Goal: Transaction & Acquisition: Purchase product/service

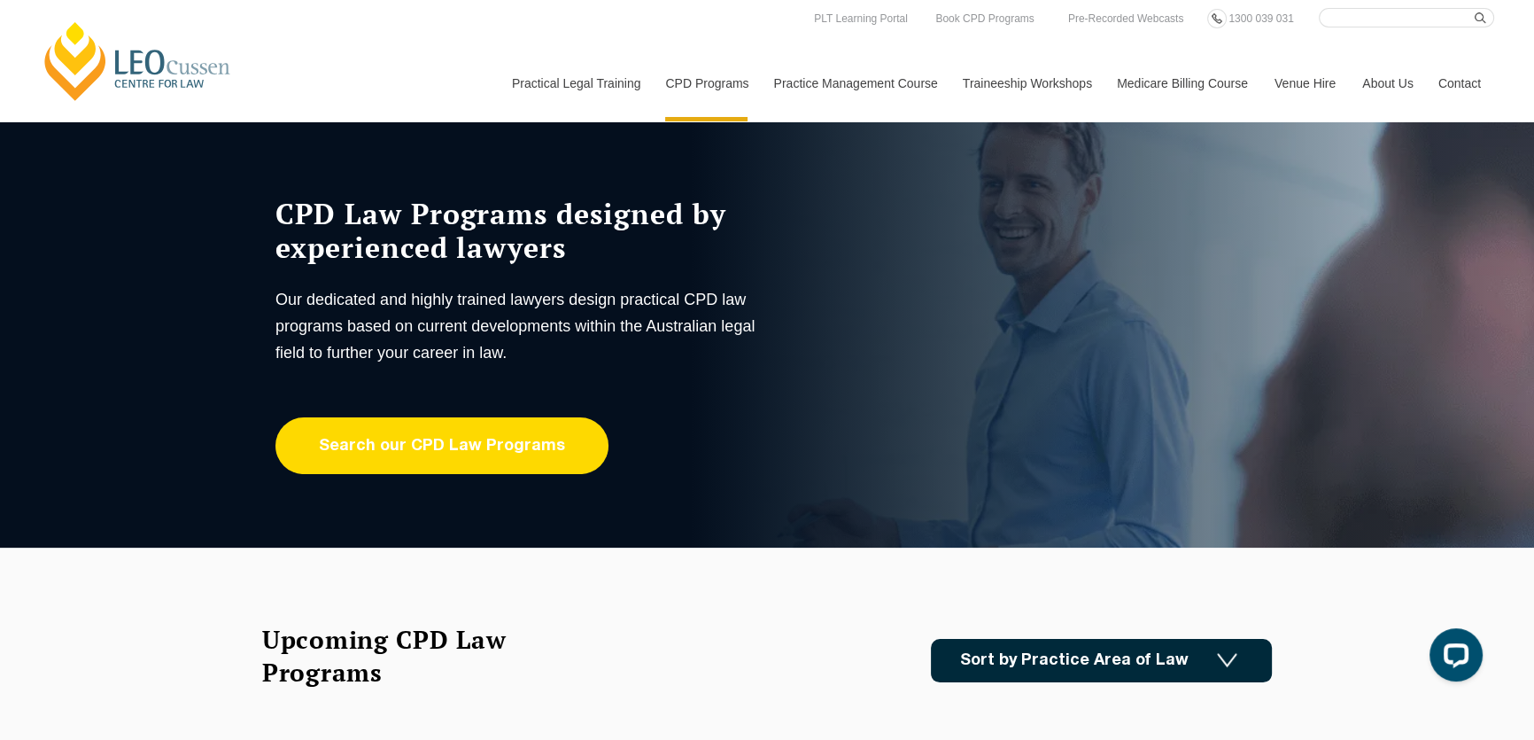
click at [520, 442] on link "Search our CPD Law Programs" at bounding box center [442, 445] width 333 height 57
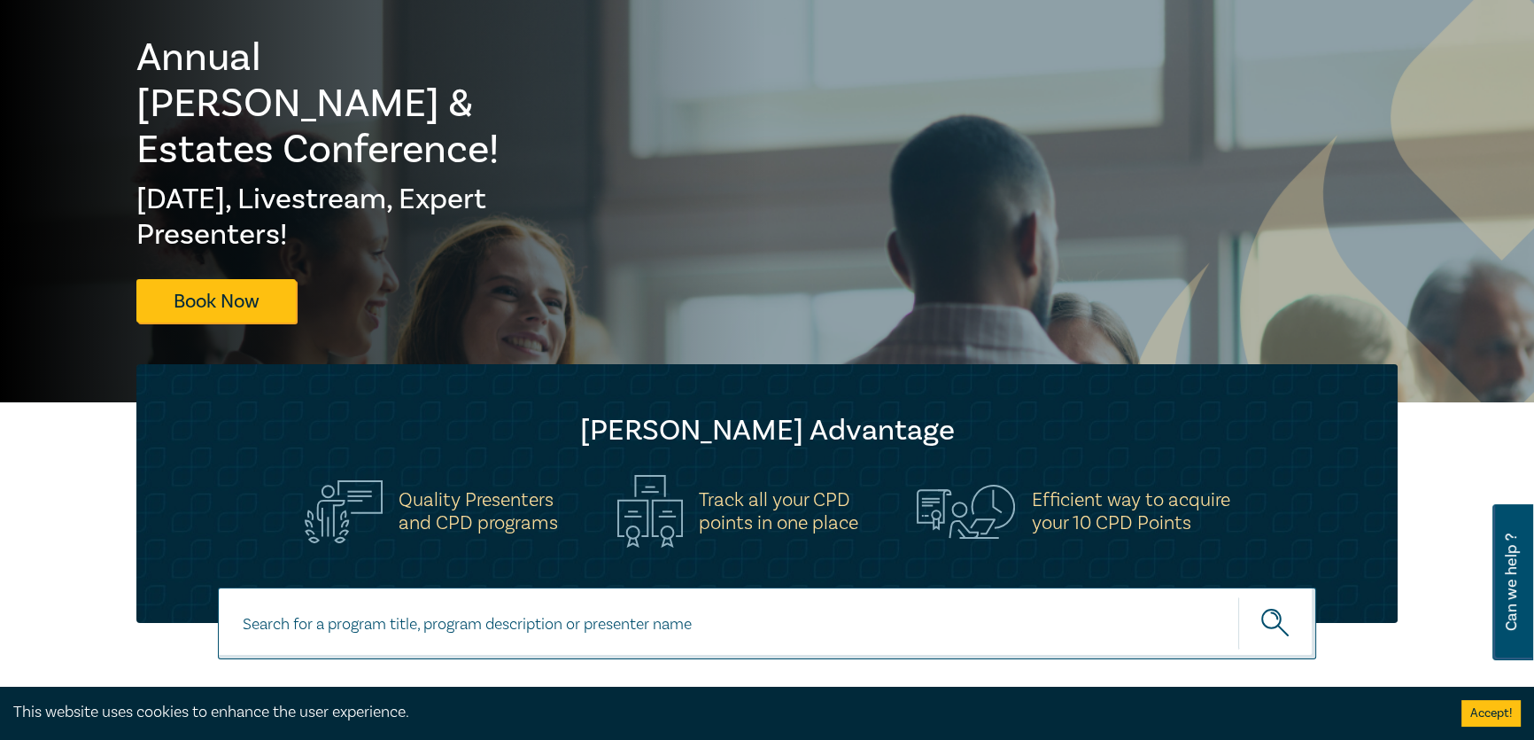
scroll to position [322, 0]
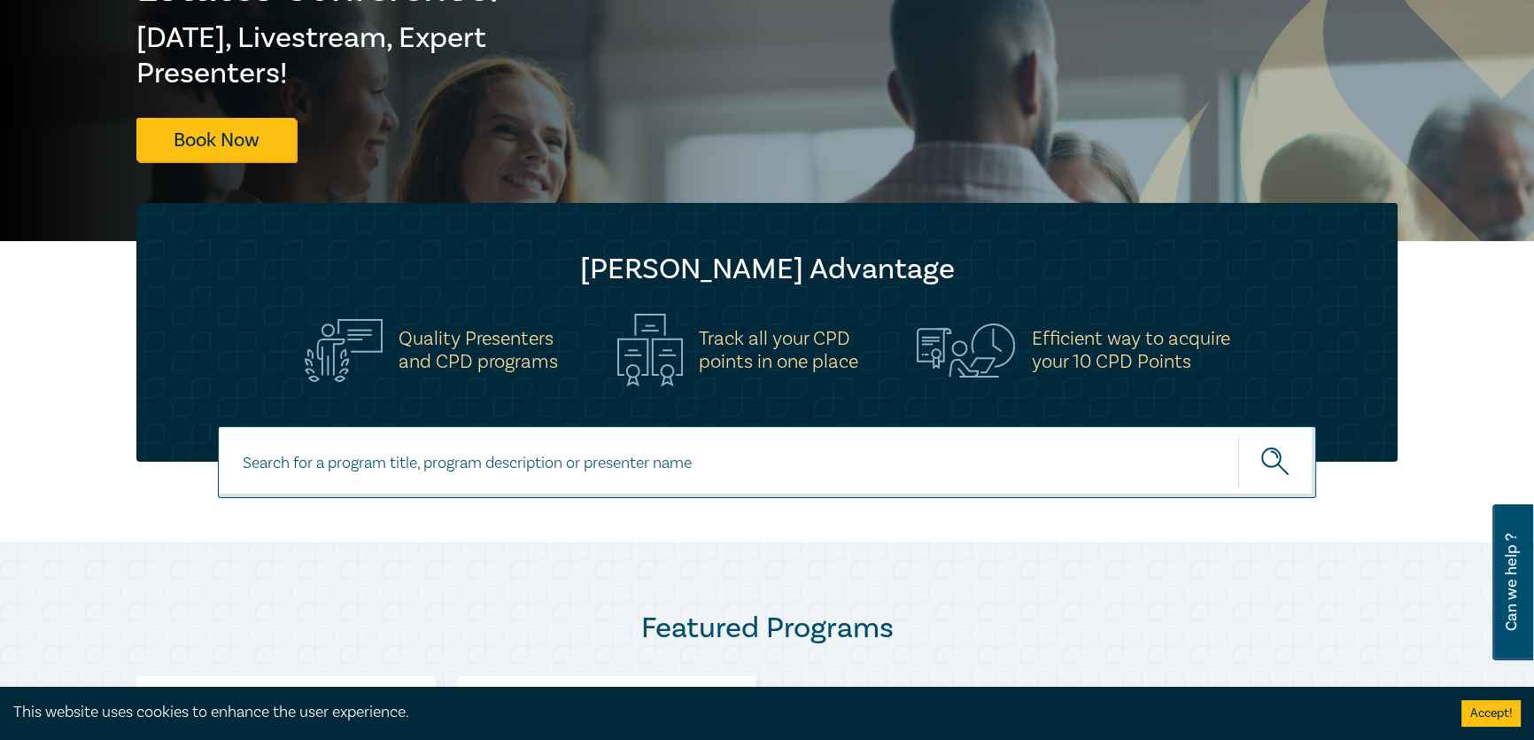
click at [372, 462] on input at bounding box center [767, 462] width 1098 height 72
type input "agribusiness and rural law intensive"
click at [1238, 435] on button "submit" at bounding box center [1277, 462] width 78 height 54
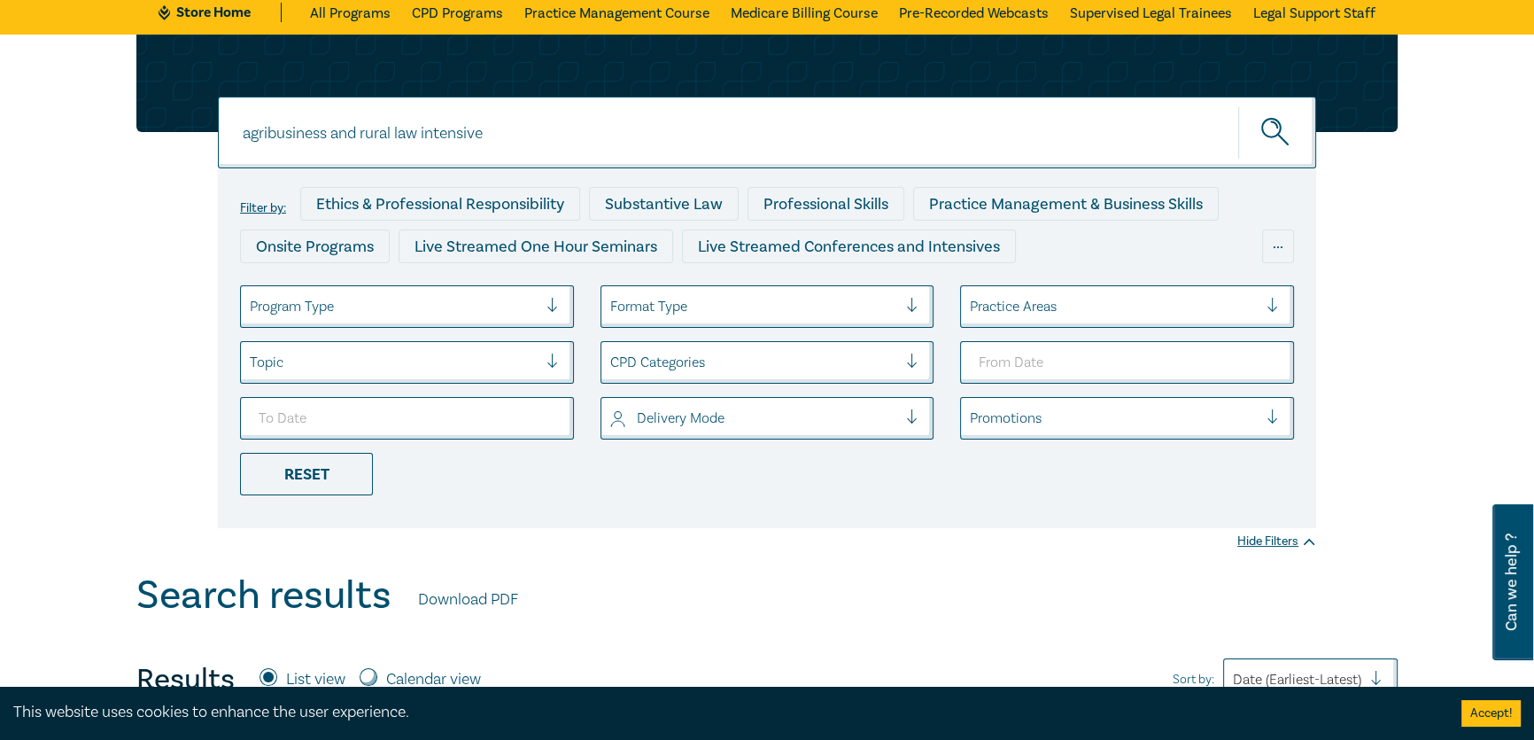
scroll to position [160, 0]
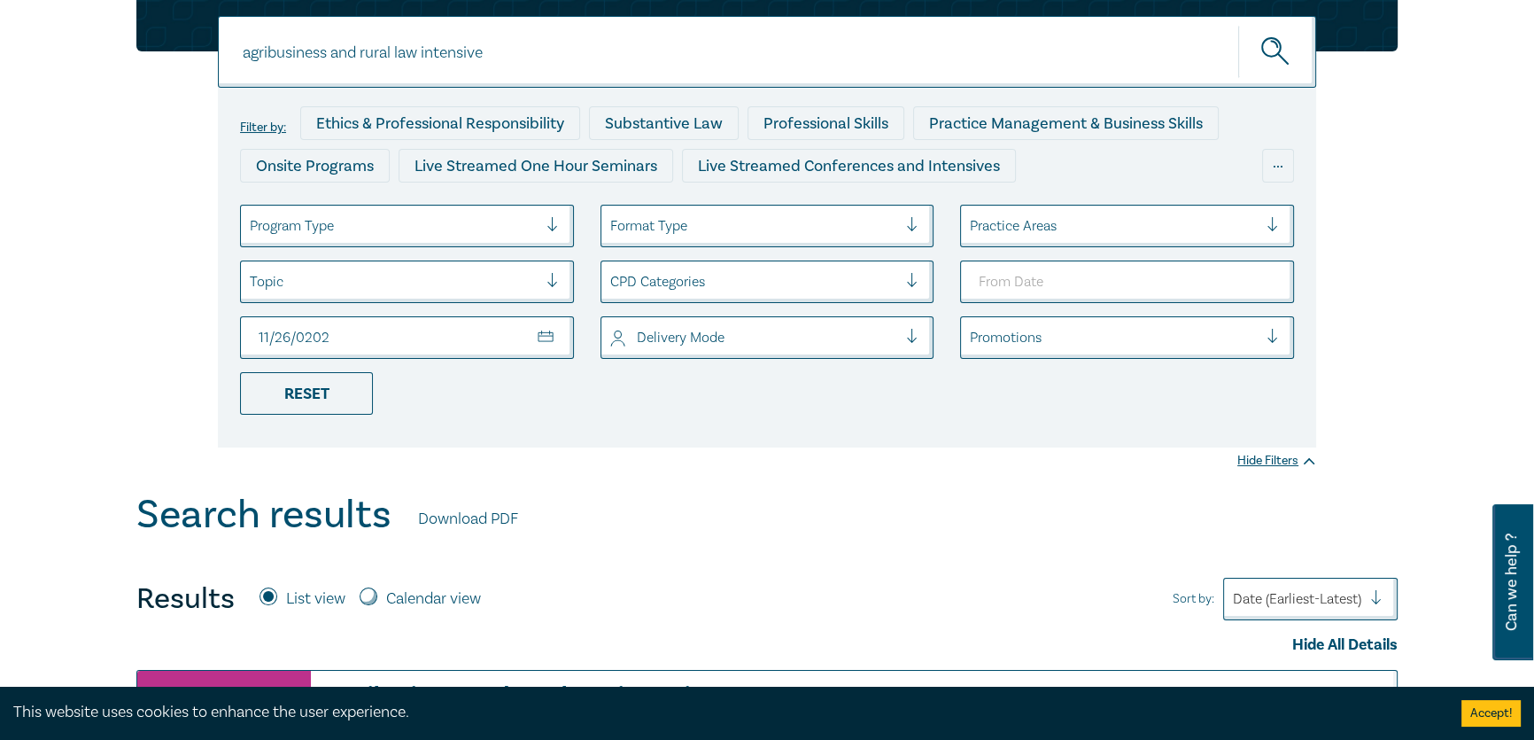
type input "2025-11-26"
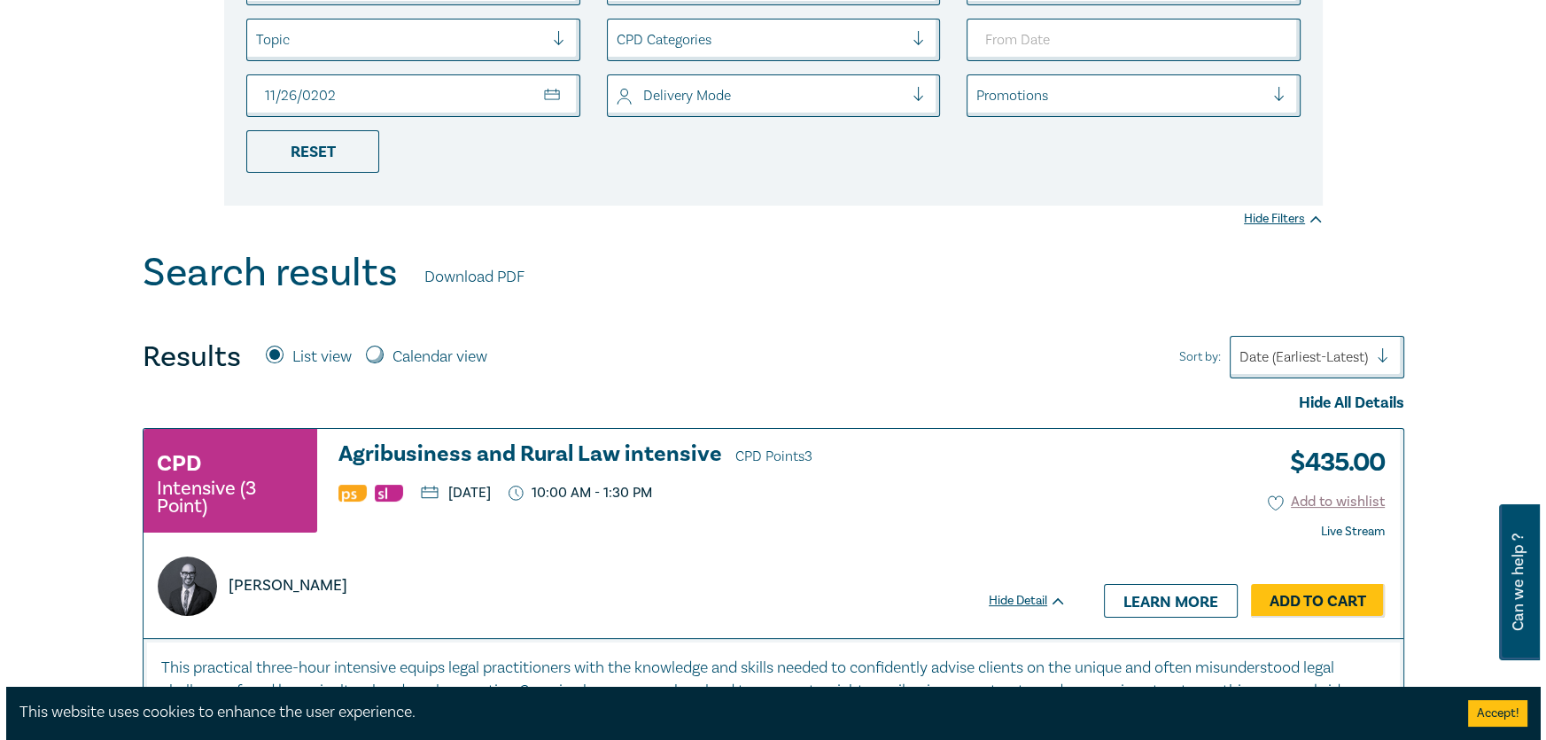
scroll to position [483, 0]
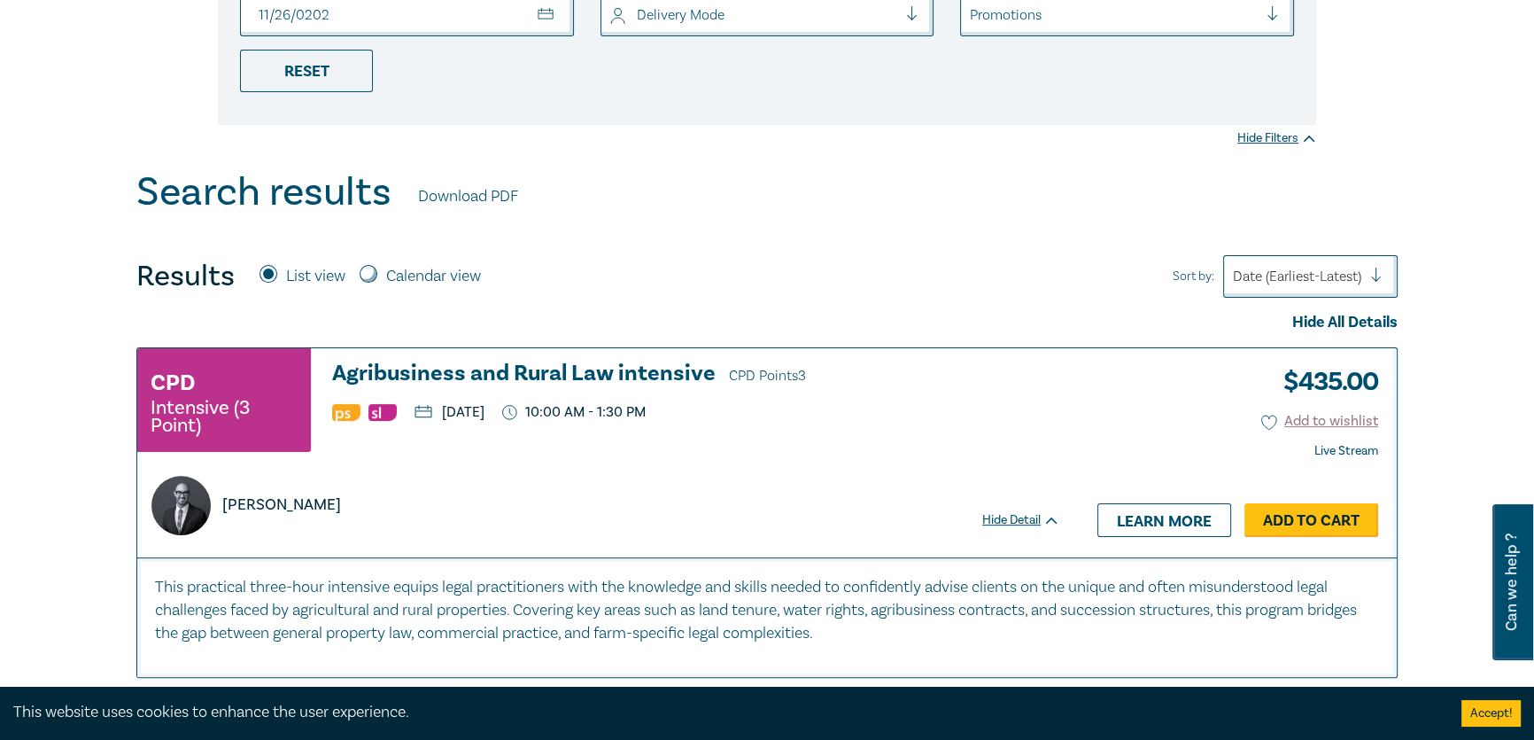
click at [1349, 508] on link "Add to Cart" at bounding box center [1312, 520] width 134 height 34
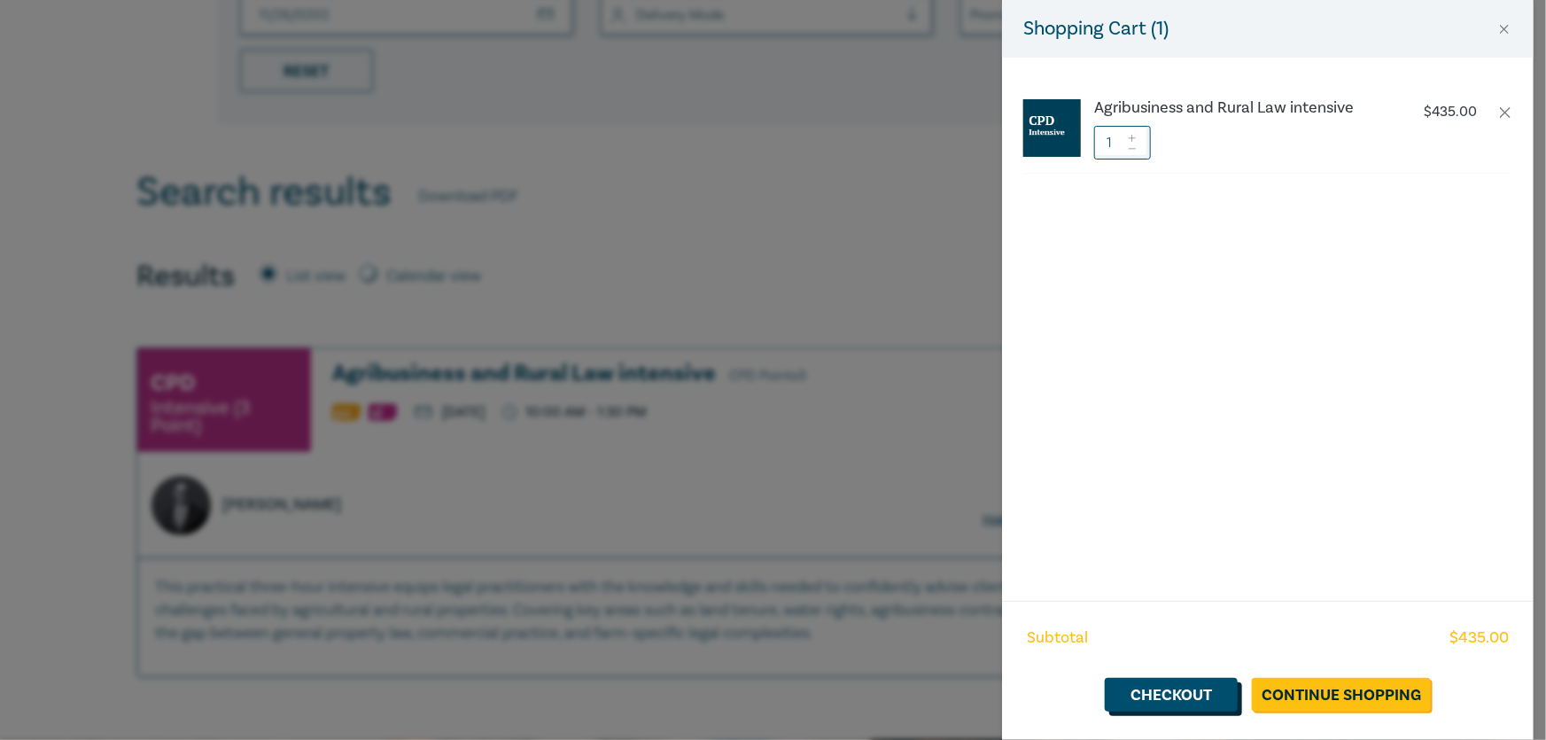
click at [1129, 692] on link "Checkout" at bounding box center [1171, 695] width 133 height 34
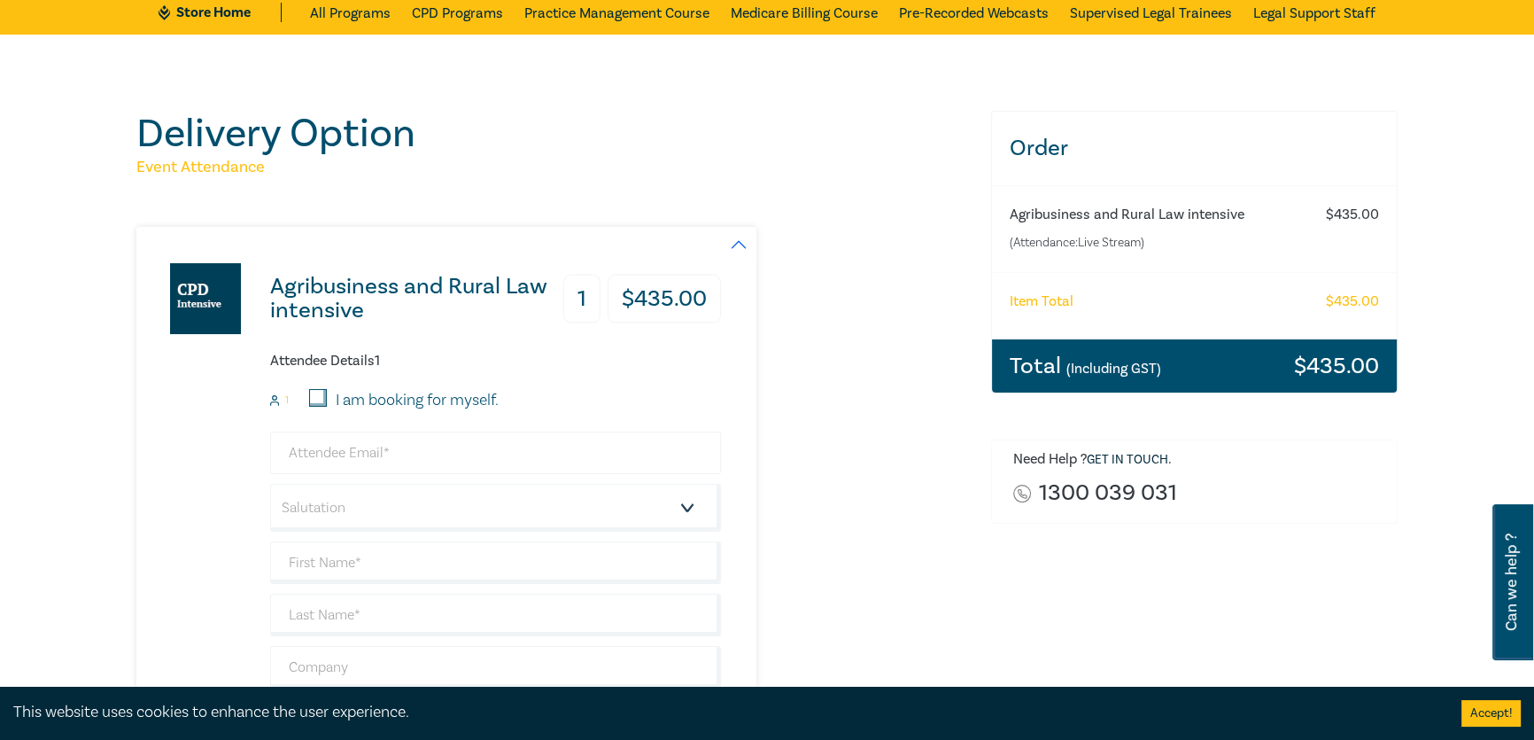
scroll to position [160, 0]
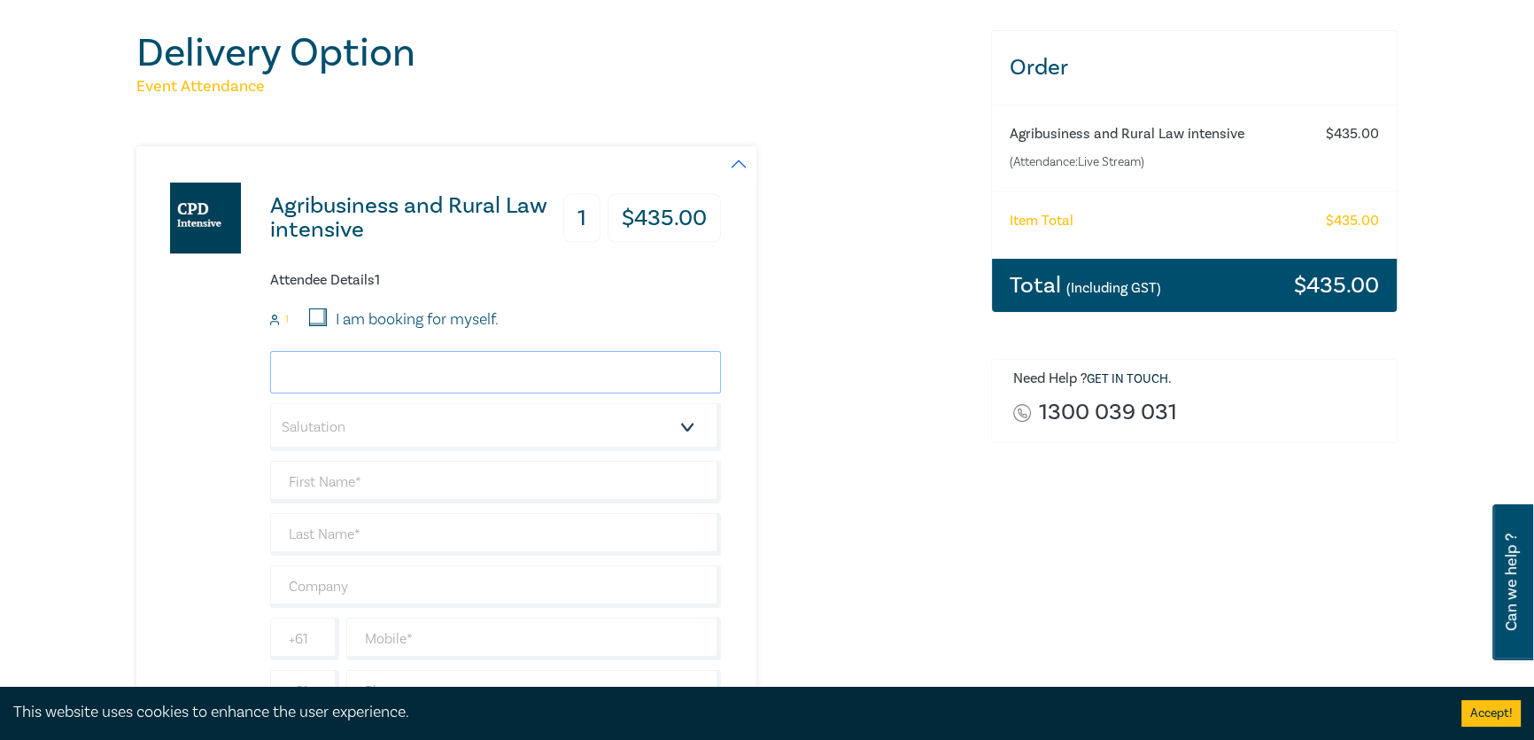
click at [354, 373] on input "email" at bounding box center [495, 372] width 451 height 43
type input "adamc@duffysimon.com.au"
click at [688, 429] on select "Salutation Mr. Mrs. Ms. Miss Dr. Prof. Other" at bounding box center [495, 427] width 451 height 48
select select "Mr."
click at [270, 403] on select "Salutation Mr. Mrs. Ms. Miss Dr. Prof. Other" at bounding box center [495, 427] width 451 height 48
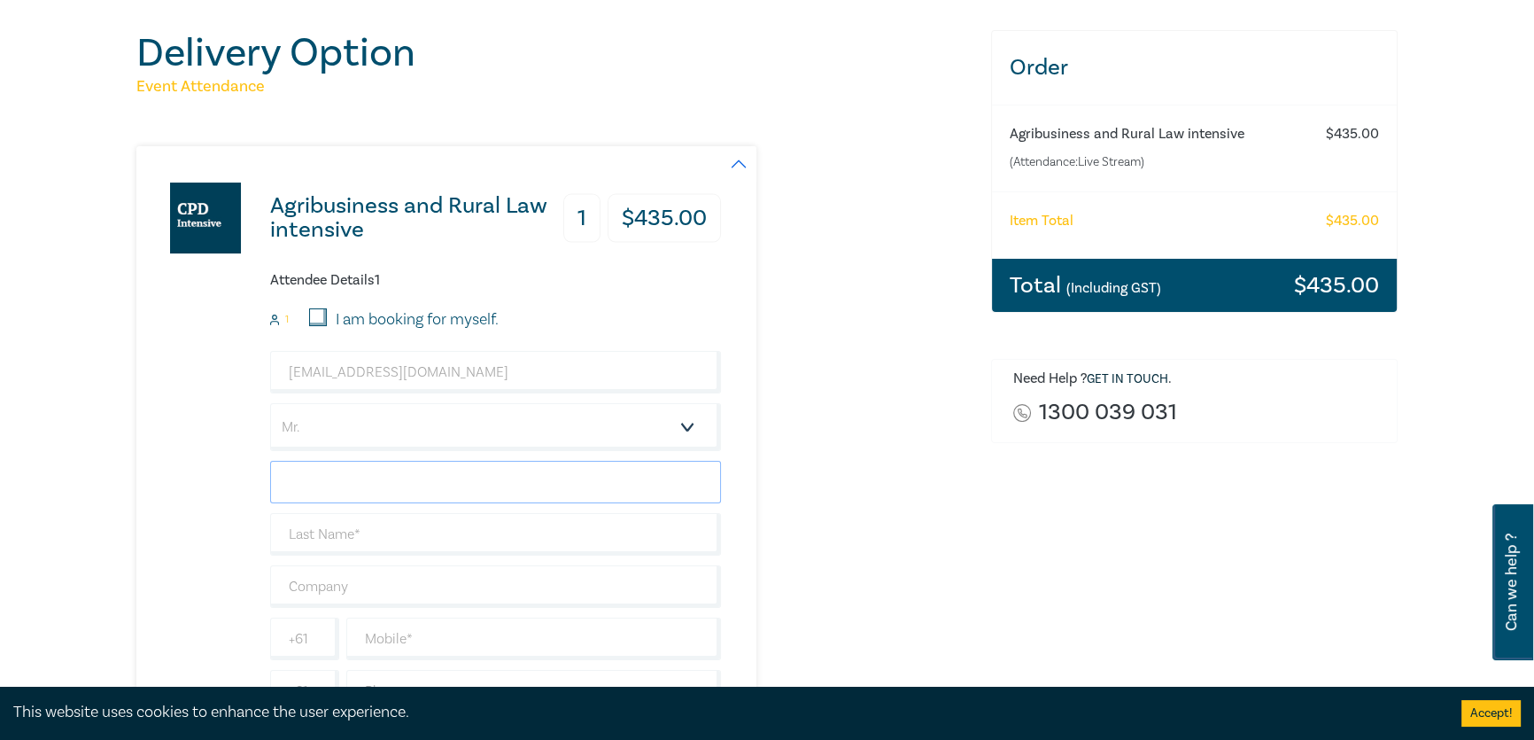
click at [392, 472] on input "text" at bounding box center [495, 482] width 451 height 43
type input "Adam"
click at [355, 517] on input "text" at bounding box center [495, 534] width 451 height 43
type input "Cattach"
click at [376, 582] on input "text" at bounding box center [495, 586] width 451 height 43
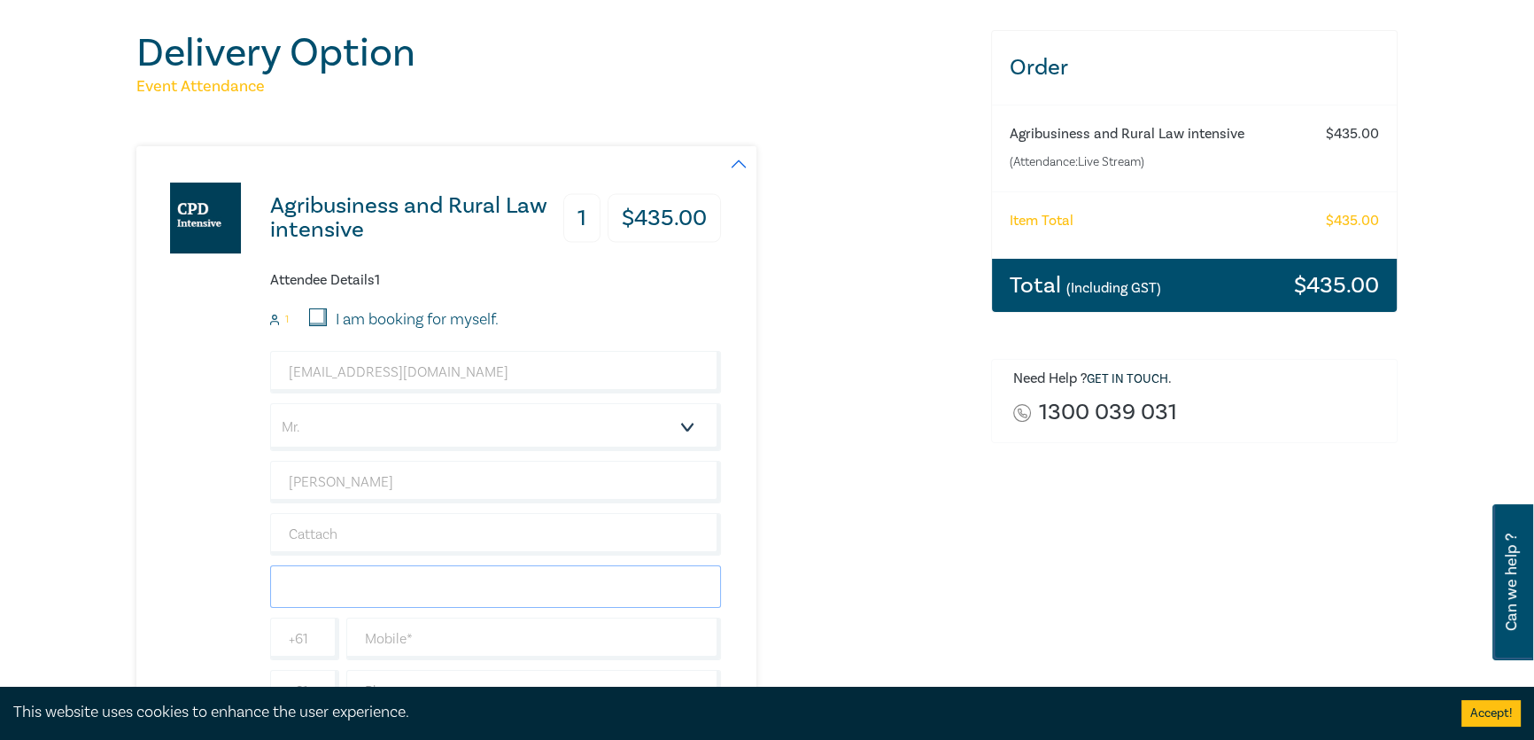
type input "[PERSON_NAME] & [PERSON_NAME]"
type input "0359411622"
type input "[GEOGRAPHIC_DATA]"
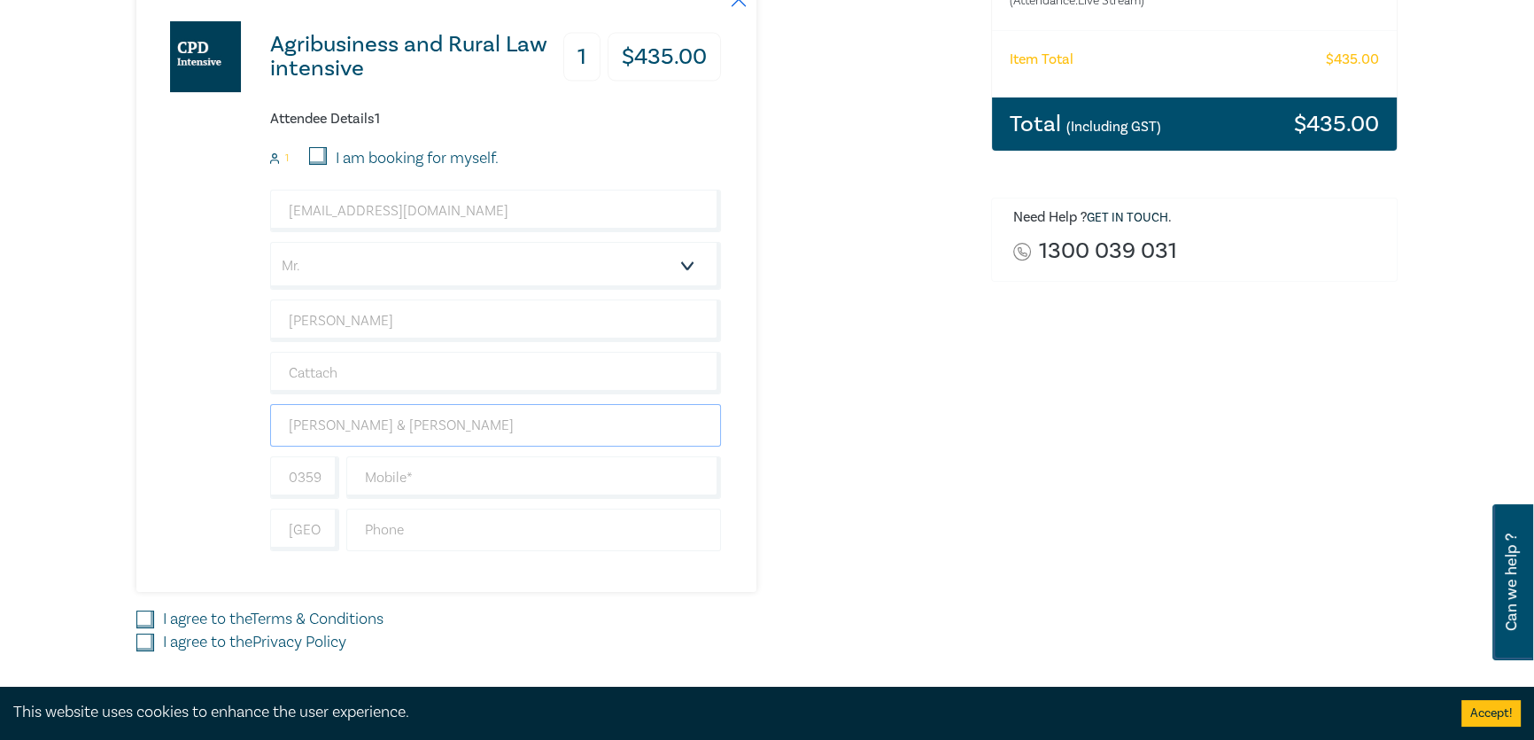
scroll to position [402, 0]
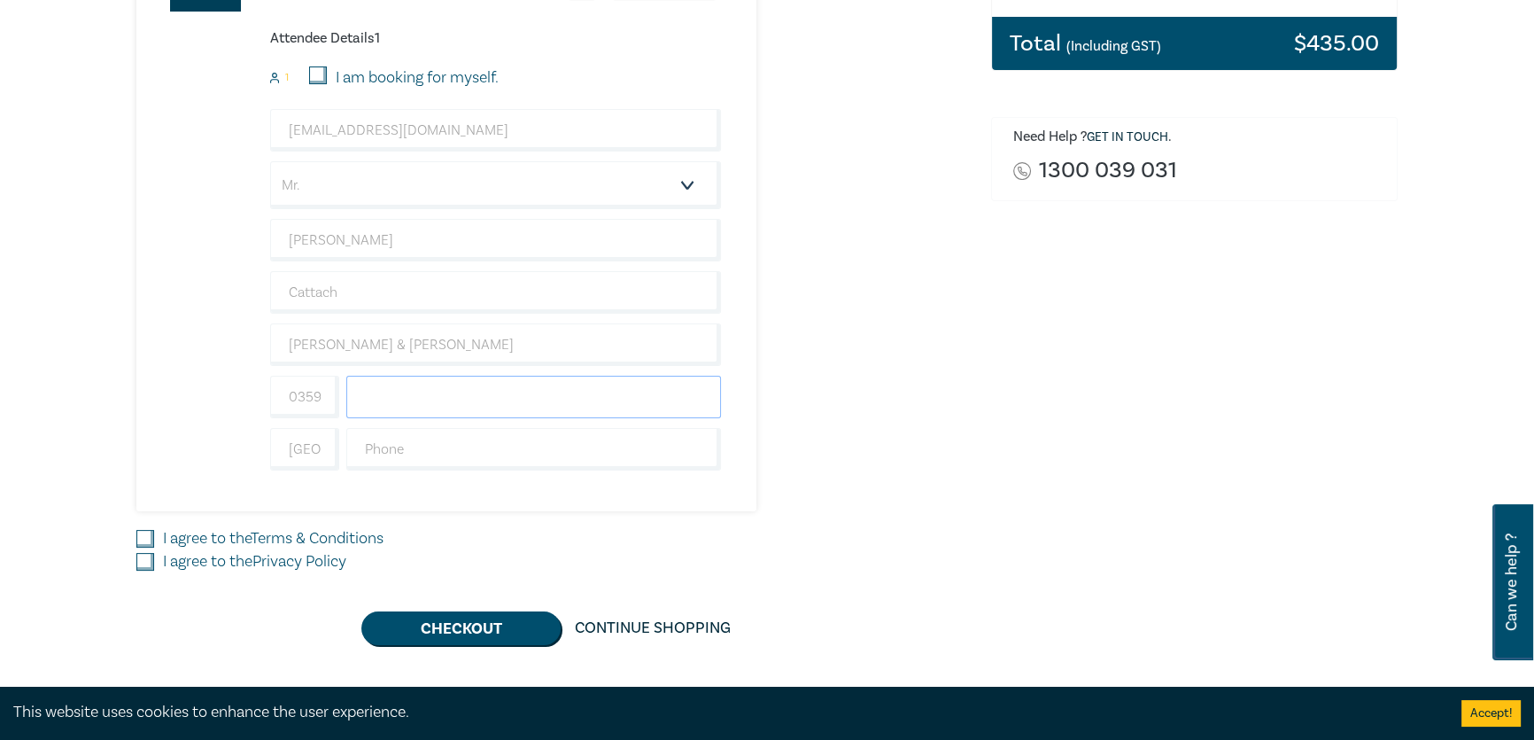
click at [431, 407] on input "text" at bounding box center [533, 397] width 375 height 43
type input "0359411622"
click at [468, 450] on input "text" at bounding box center [533, 449] width 375 height 43
type input "0359411622"
click at [147, 539] on input "I agree to the Terms & Conditions" at bounding box center [145, 539] width 18 height 18
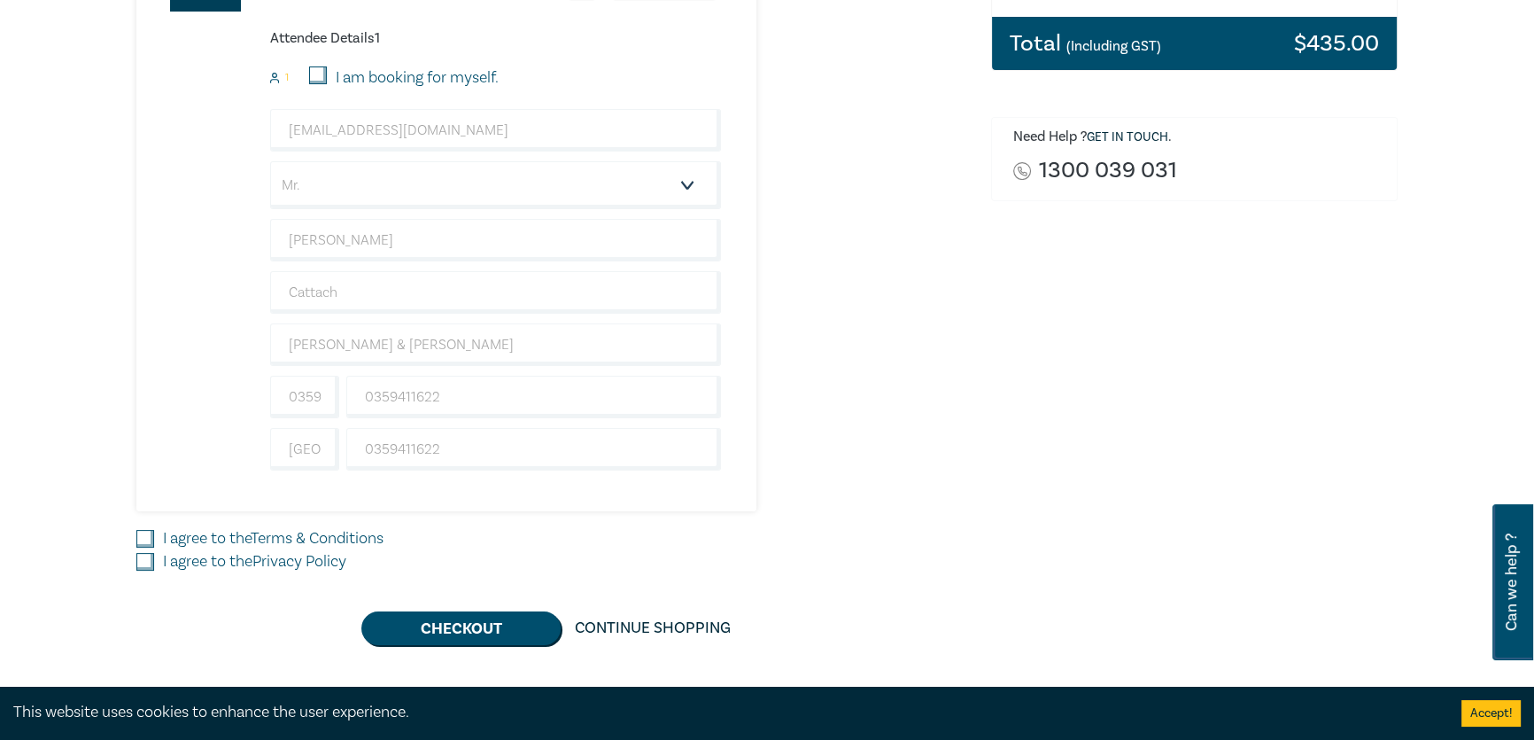
checkbox input "true"
click at [147, 560] on input "I agree to the Privacy Policy" at bounding box center [145, 562] width 18 height 18
checkbox input "true"
click at [411, 621] on button "Checkout" at bounding box center [460, 628] width 199 height 34
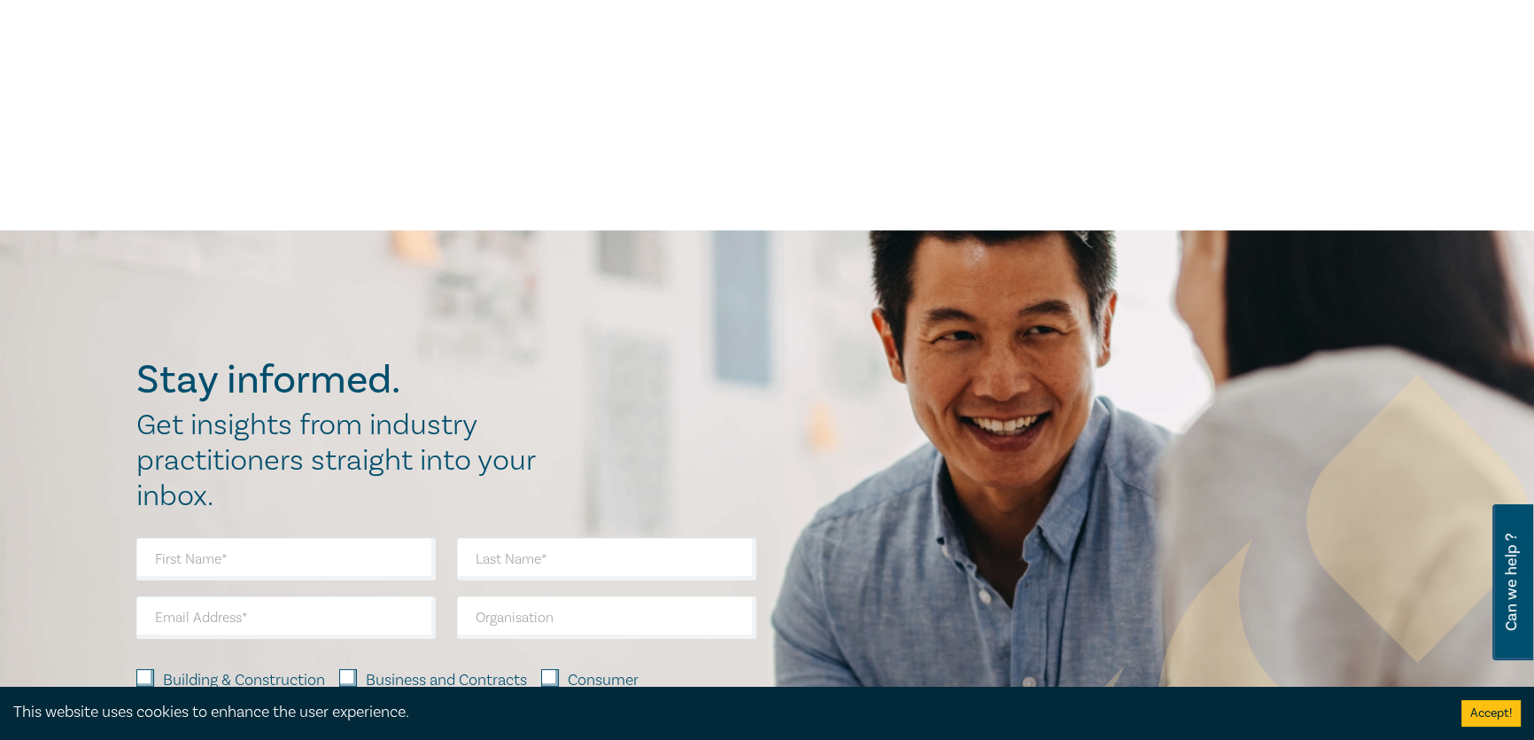
scroll to position [0, 0]
